Goal: Task Accomplishment & Management: Use online tool/utility

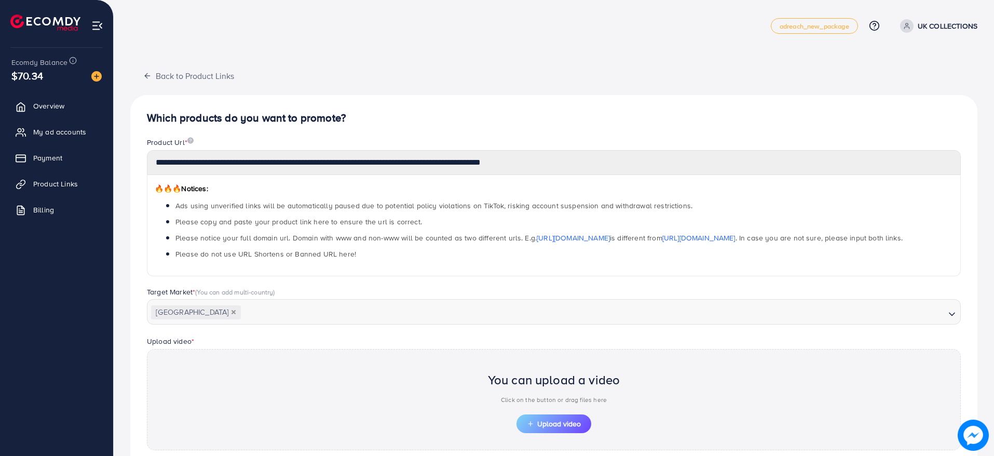
click at [192, 119] on h4 "Which products do you want to promote?" at bounding box center [554, 118] width 814 height 13
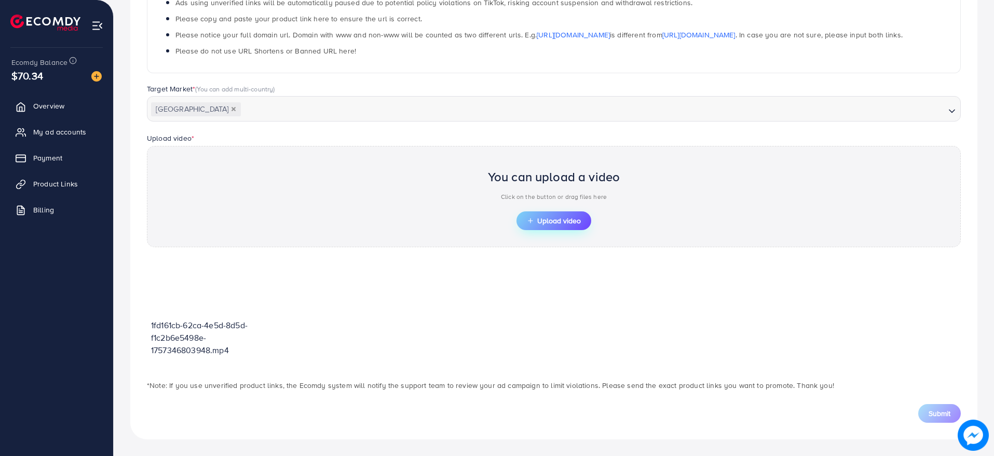
click at [557, 224] on span "Upload video" at bounding box center [554, 220] width 54 height 7
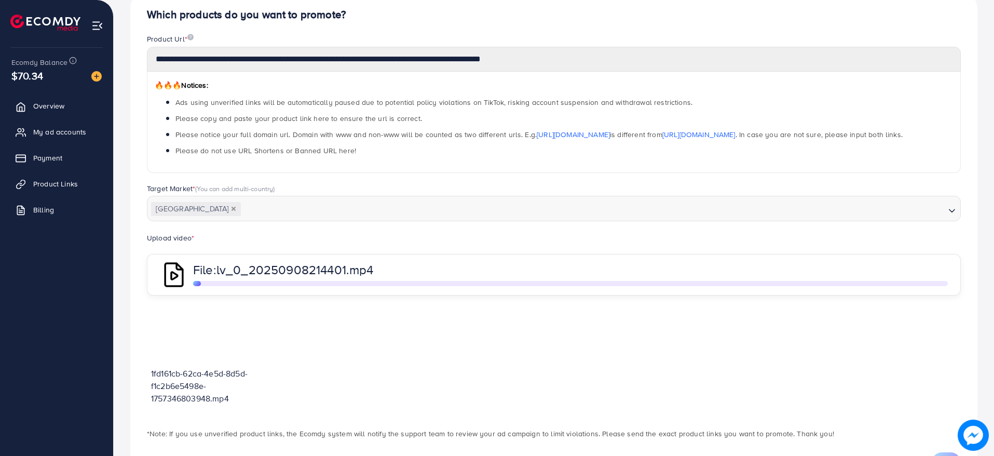
scroll to position [153, 0]
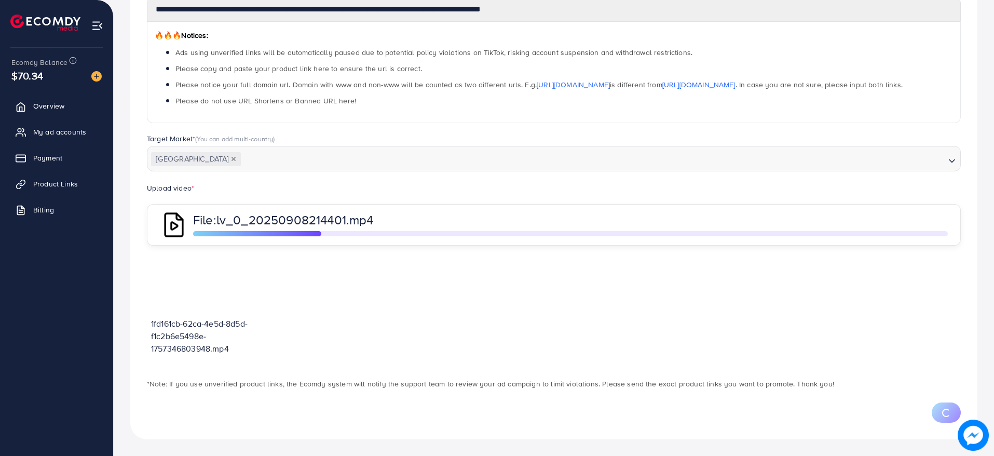
click at [909, 455] on div "**********" at bounding box center [554, 151] width 880 height 609
click at [625, 325] on div "1fd161cb-62ca-4e5d-8d5d-f1c2b6e5498e-1757346803948.mp4" at bounding box center [554, 311] width 814 height 111
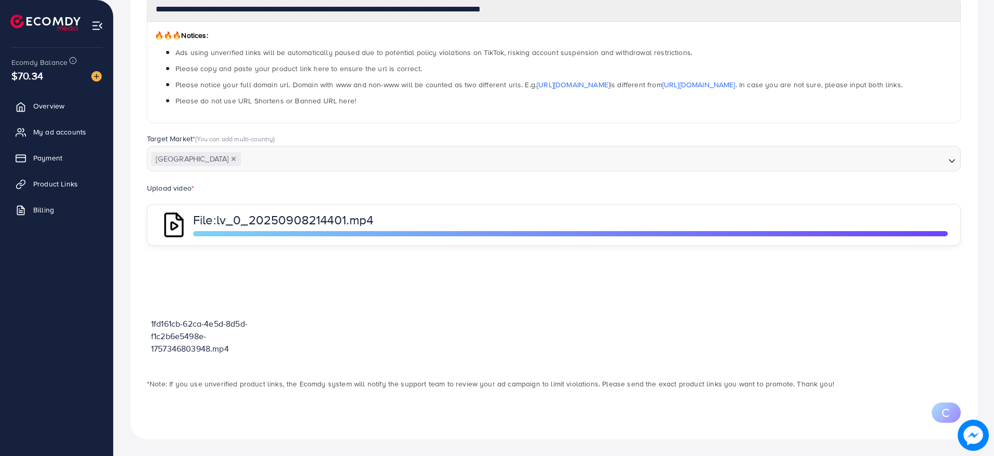
scroll to position [203, 0]
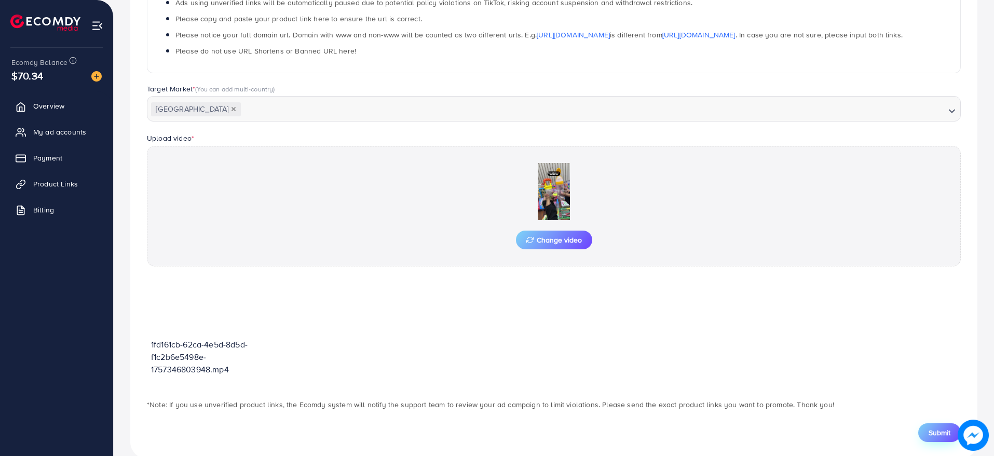
click at [940, 435] on span "Submit" at bounding box center [940, 432] width 22 height 10
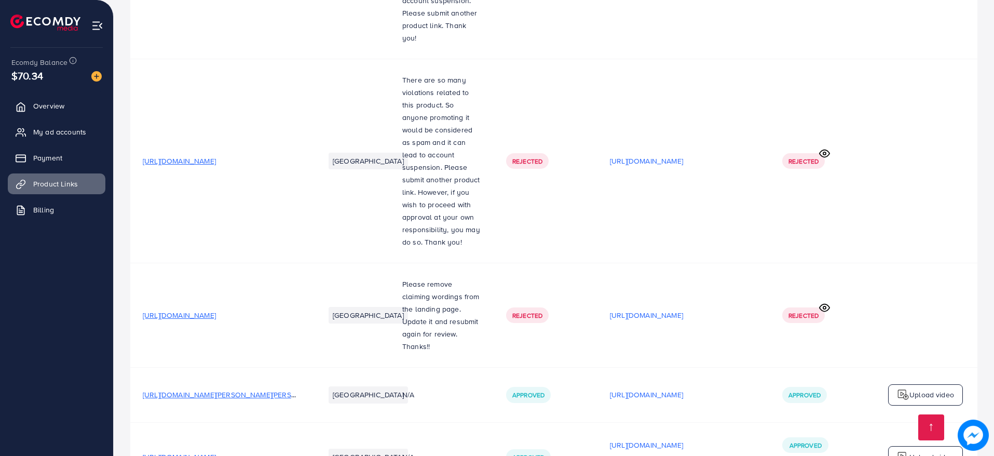
scroll to position [1257, 0]
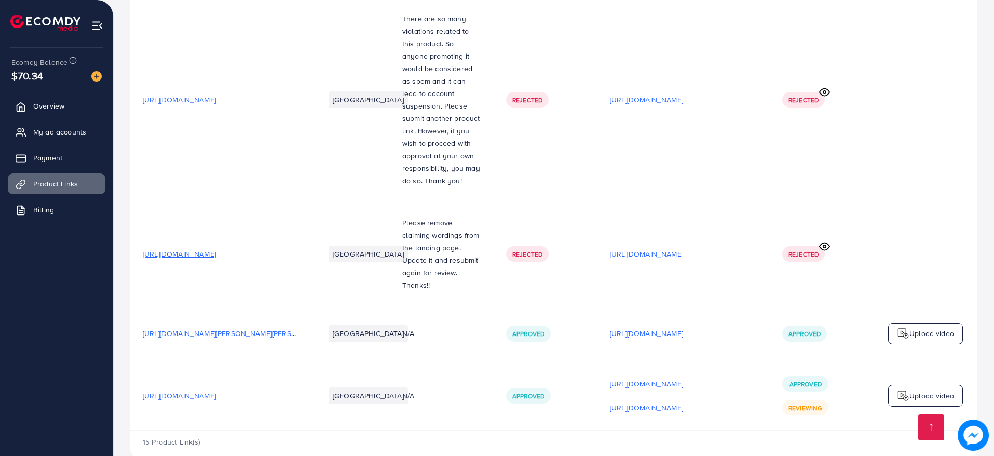
click at [914, 389] on p "Upload video" at bounding box center [931, 395] width 45 height 12
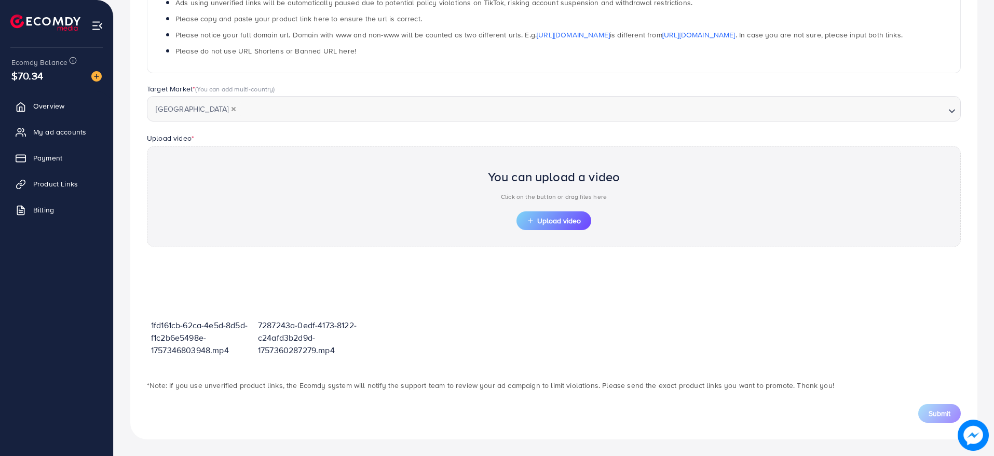
scroll to position [203, 0]
click at [575, 224] on span "Upload video" at bounding box center [554, 220] width 54 height 7
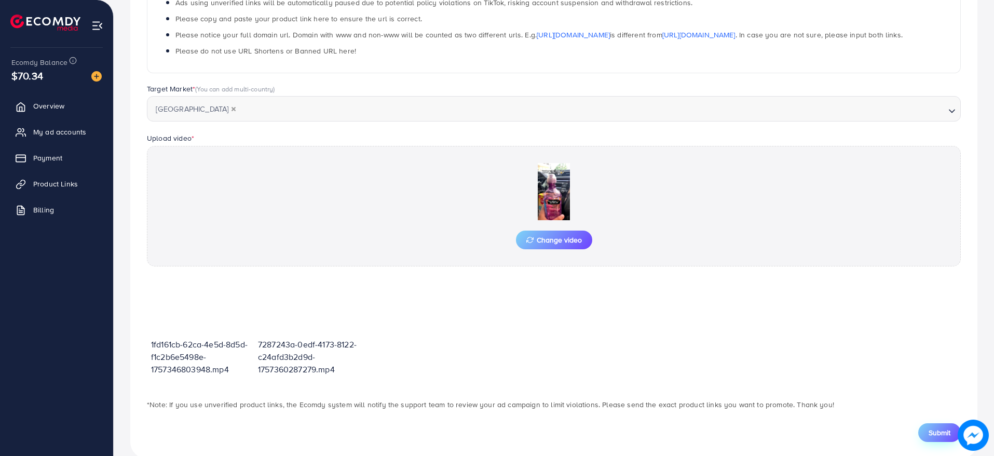
click at [935, 435] on span "Submit" at bounding box center [940, 432] width 22 height 10
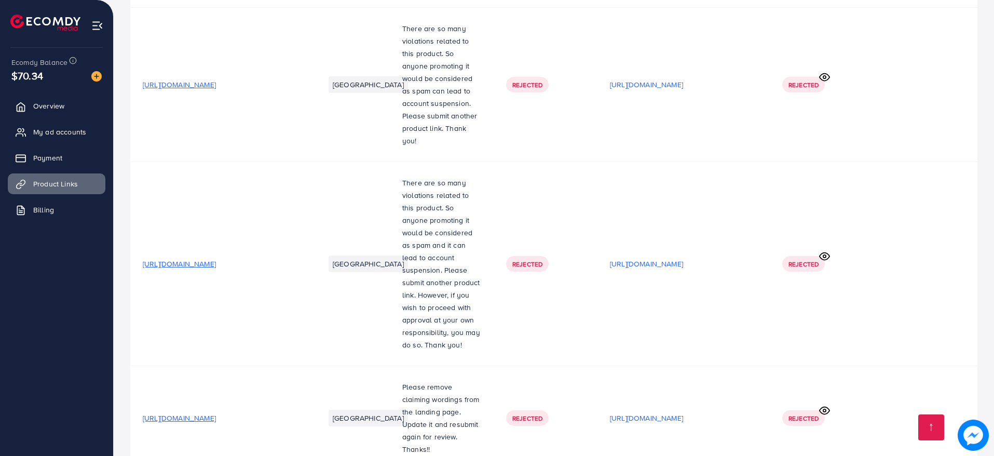
scroll to position [1281, 0]
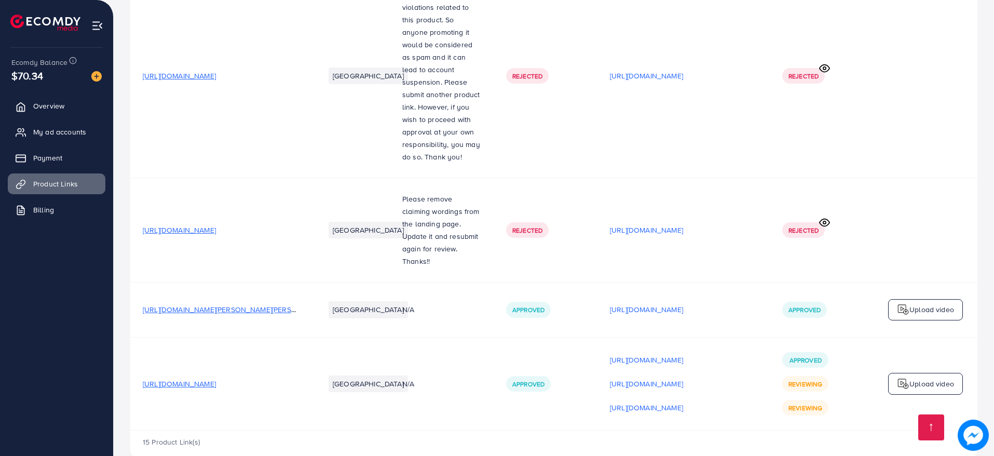
click at [899, 377] on img at bounding box center [903, 383] width 12 height 12
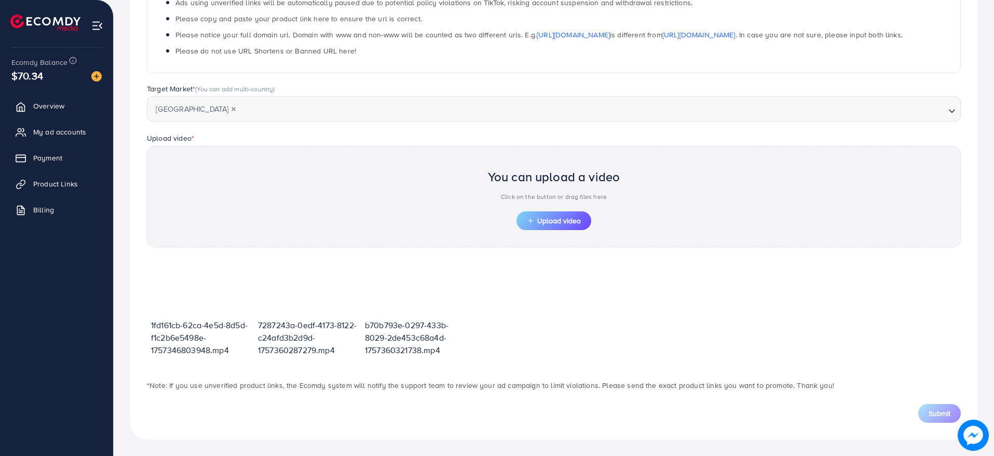
scroll to position [203, 0]
click at [564, 222] on span "Upload video" at bounding box center [554, 220] width 54 height 7
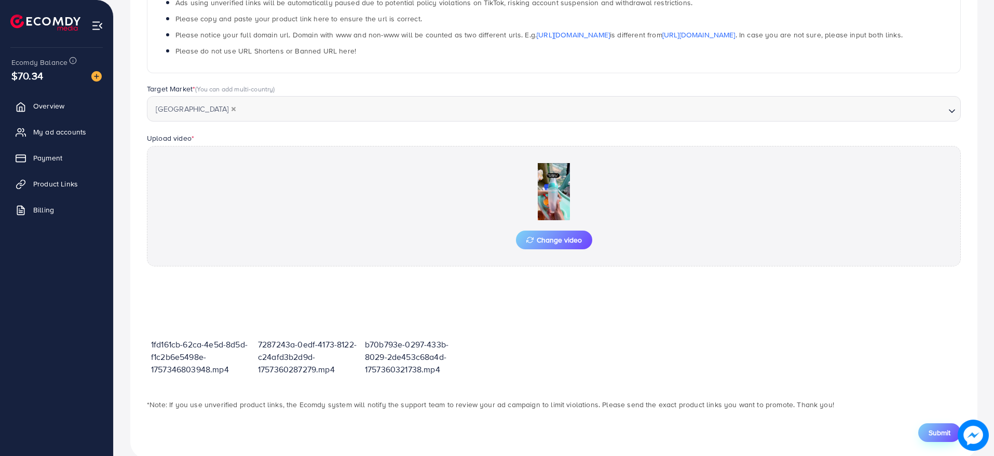
click at [946, 424] on button "Submit" at bounding box center [939, 432] width 43 height 19
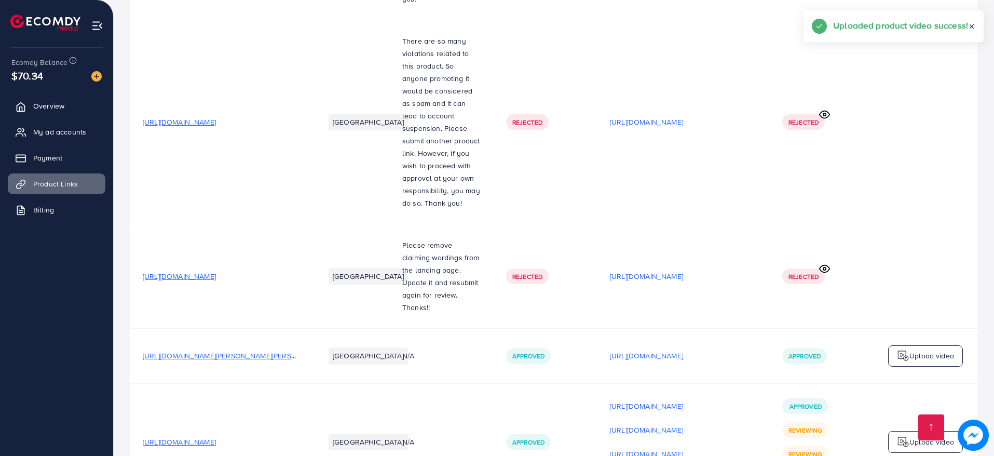
scroll to position [1305, 0]
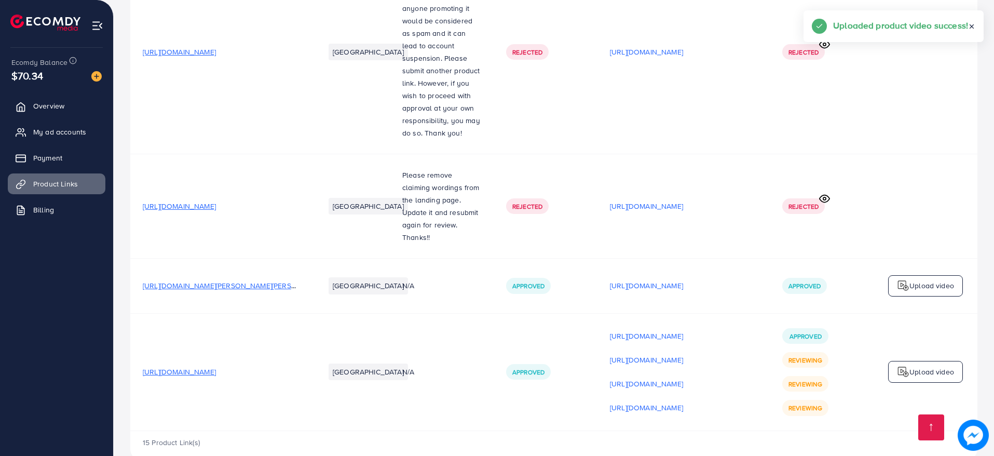
click at [920, 365] on p "Upload video" at bounding box center [931, 371] width 45 height 12
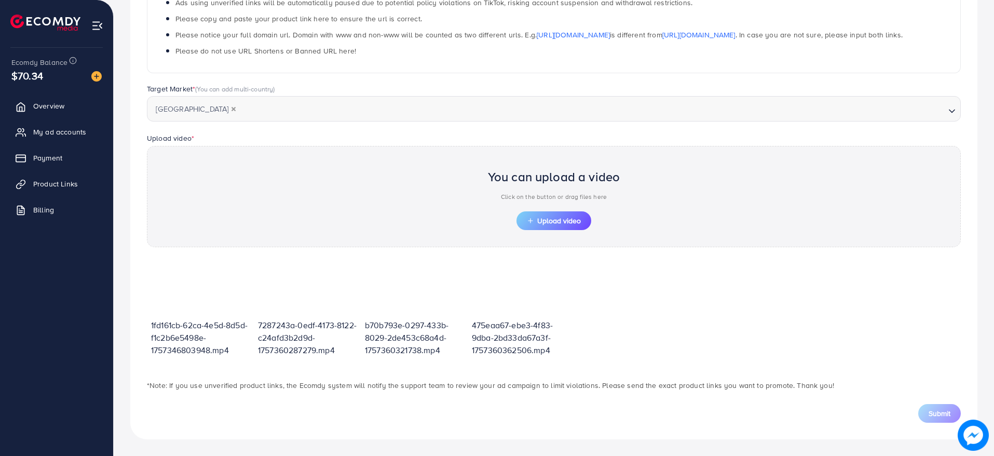
scroll to position [203, 0]
click at [578, 223] on span "Upload video" at bounding box center [554, 220] width 54 height 7
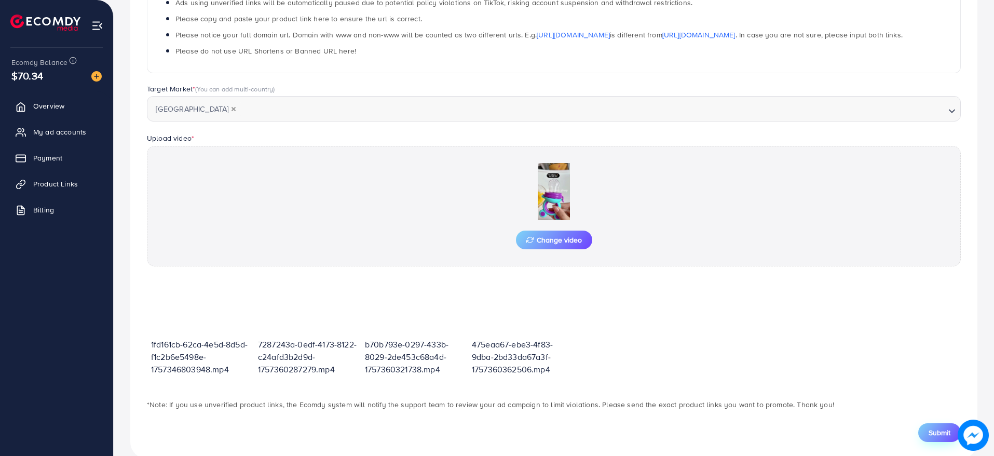
click at [945, 441] on button "Submit" at bounding box center [939, 432] width 43 height 19
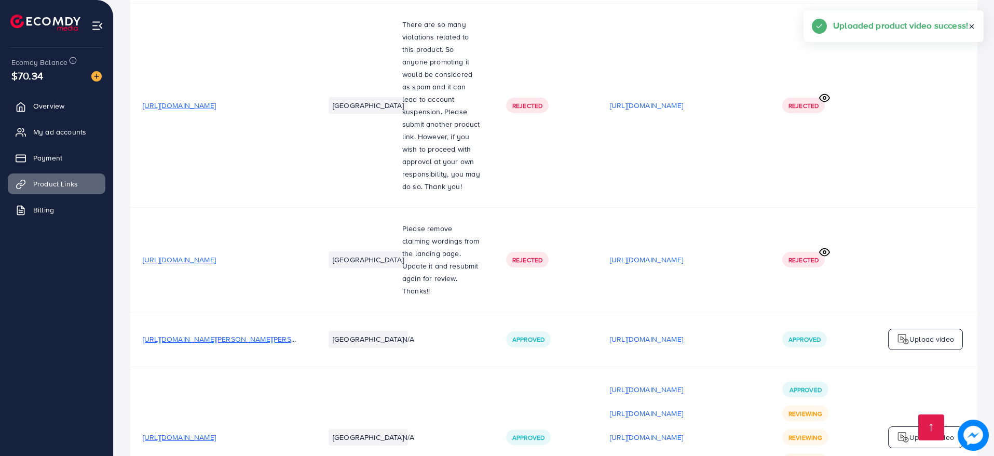
scroll to position [1329, 0]
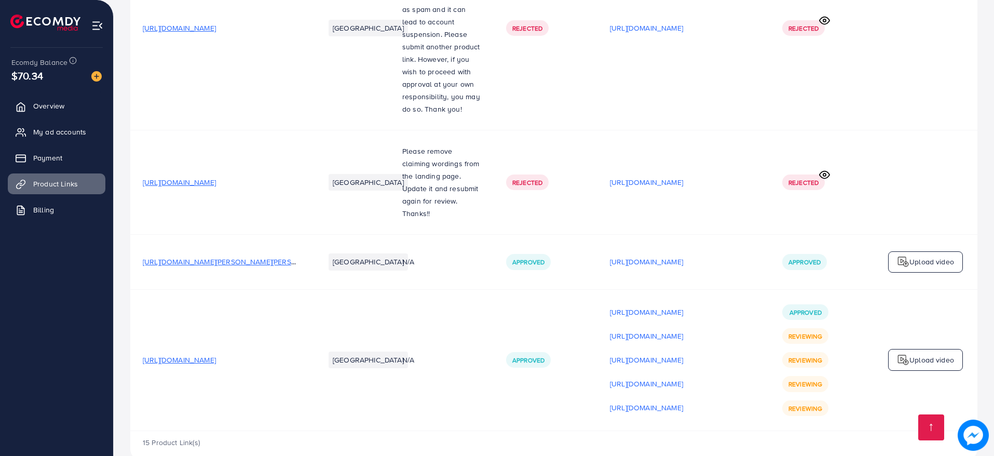
click at [932, 354] on p "Upload video" at bounding box center [931, 360] width 45 height 12
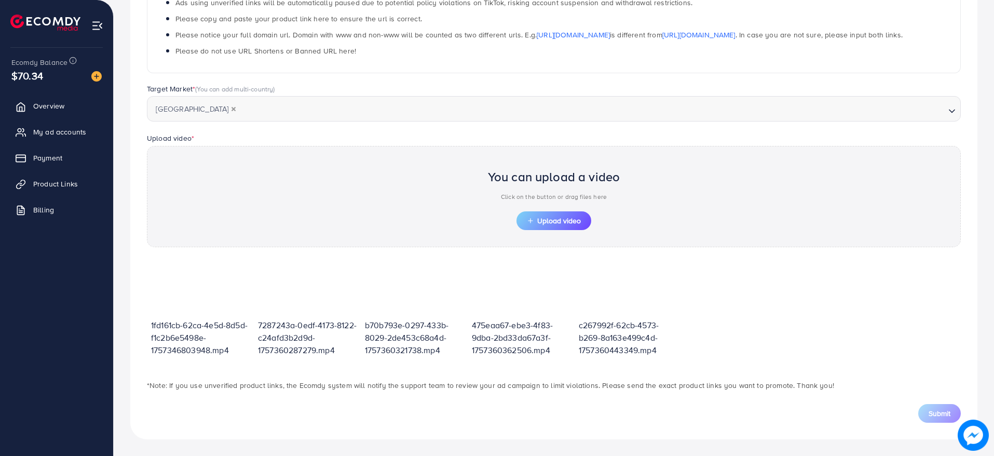
scroll to position [203, 0]
click at [547, 226] on button "Upload video" at bounding box center [554, 220] width 75 height 19
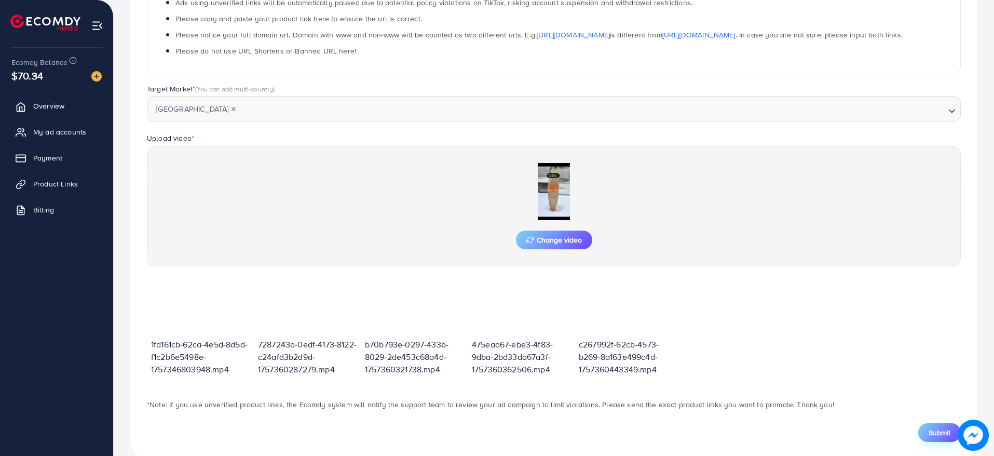
click at [939, 429] on span "Submit" at bounding box center [940, 432] width 22 height 10
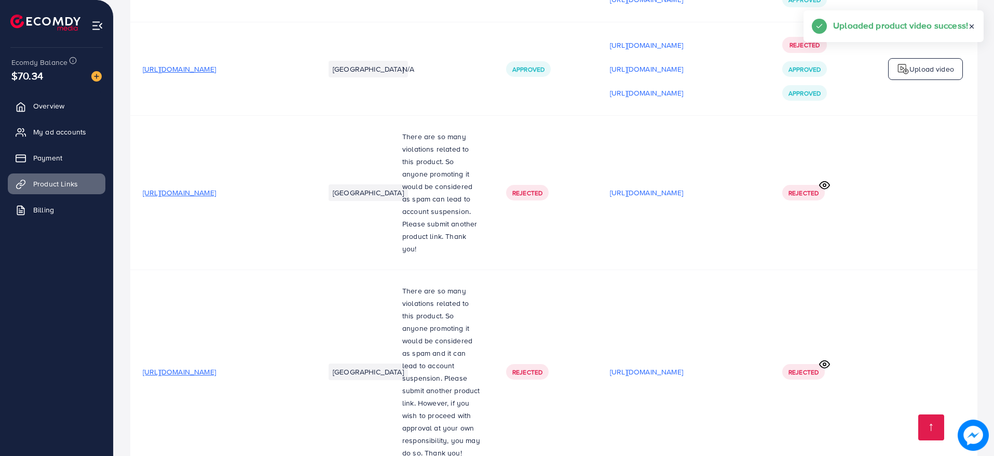
scroll to position [1353, 0]
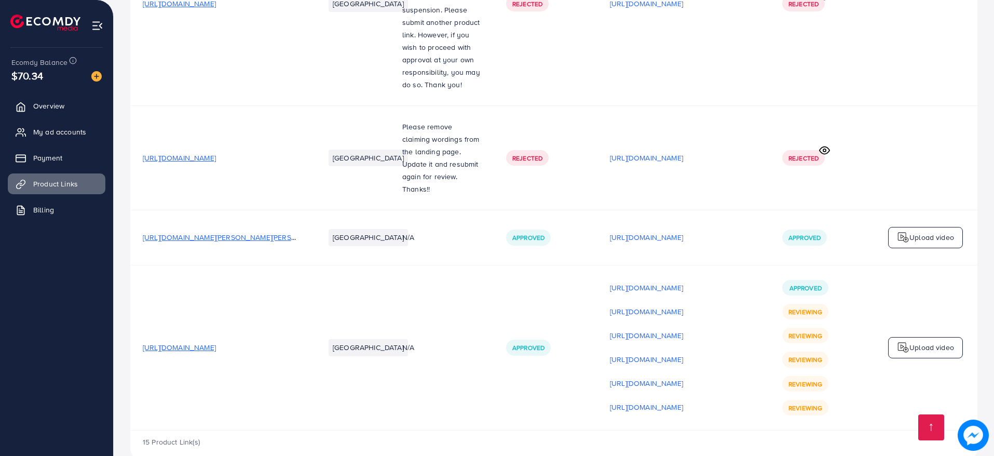
click at [932, 341] on p "Upload video" at bounding box center [931, 347] width 45 height 12
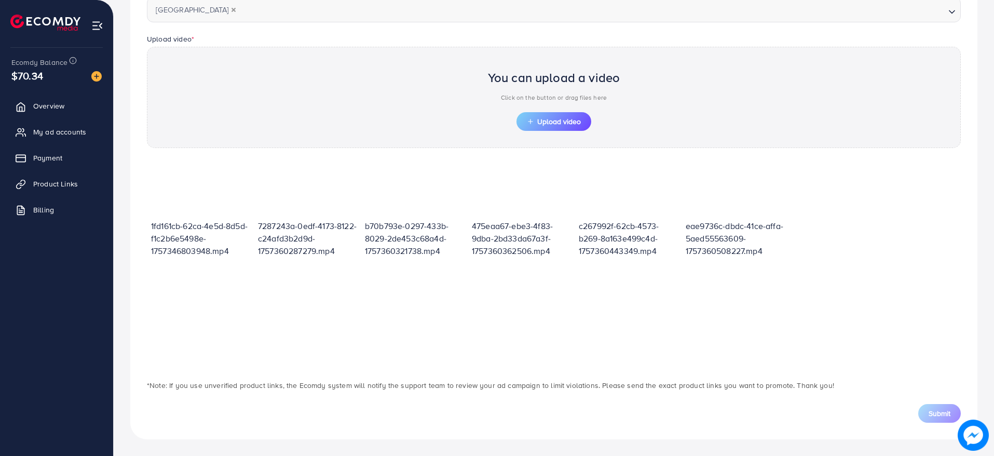
scroll to position [302, 0]
click at [569, 115] on button "Upload video" at bounding box center [554, 121] width 75 height 19
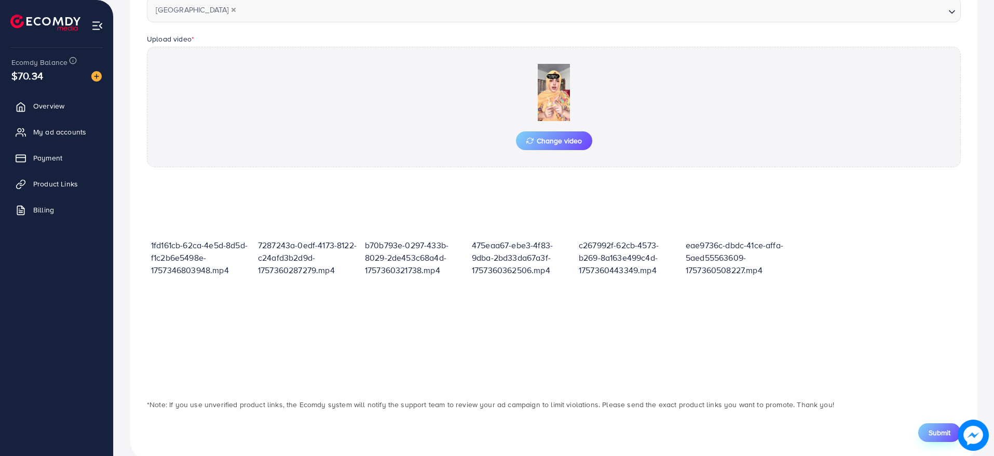
click at [942, 434] on span "Submit" at bounding box center [940, 432] width 22 height 10
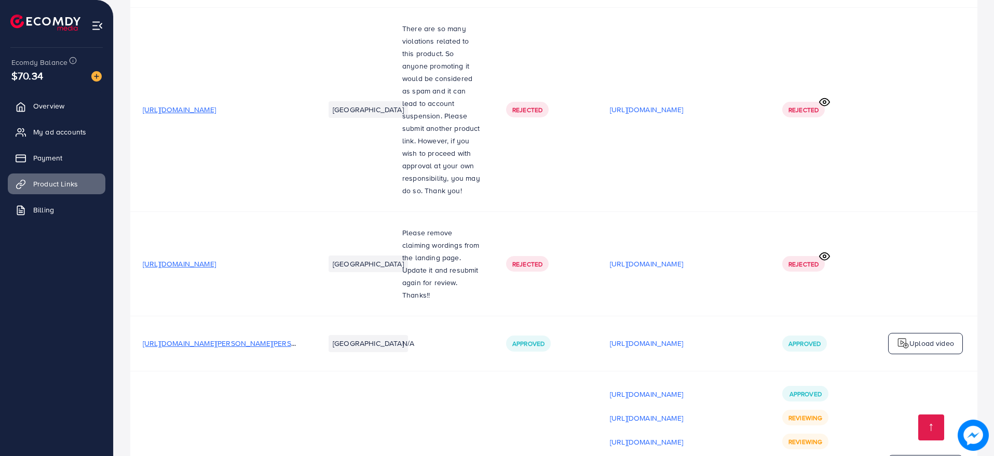
scroll to position [1377, 0]
